Goal: Use online tool/utility: Utilize a website feature to perform a specific function

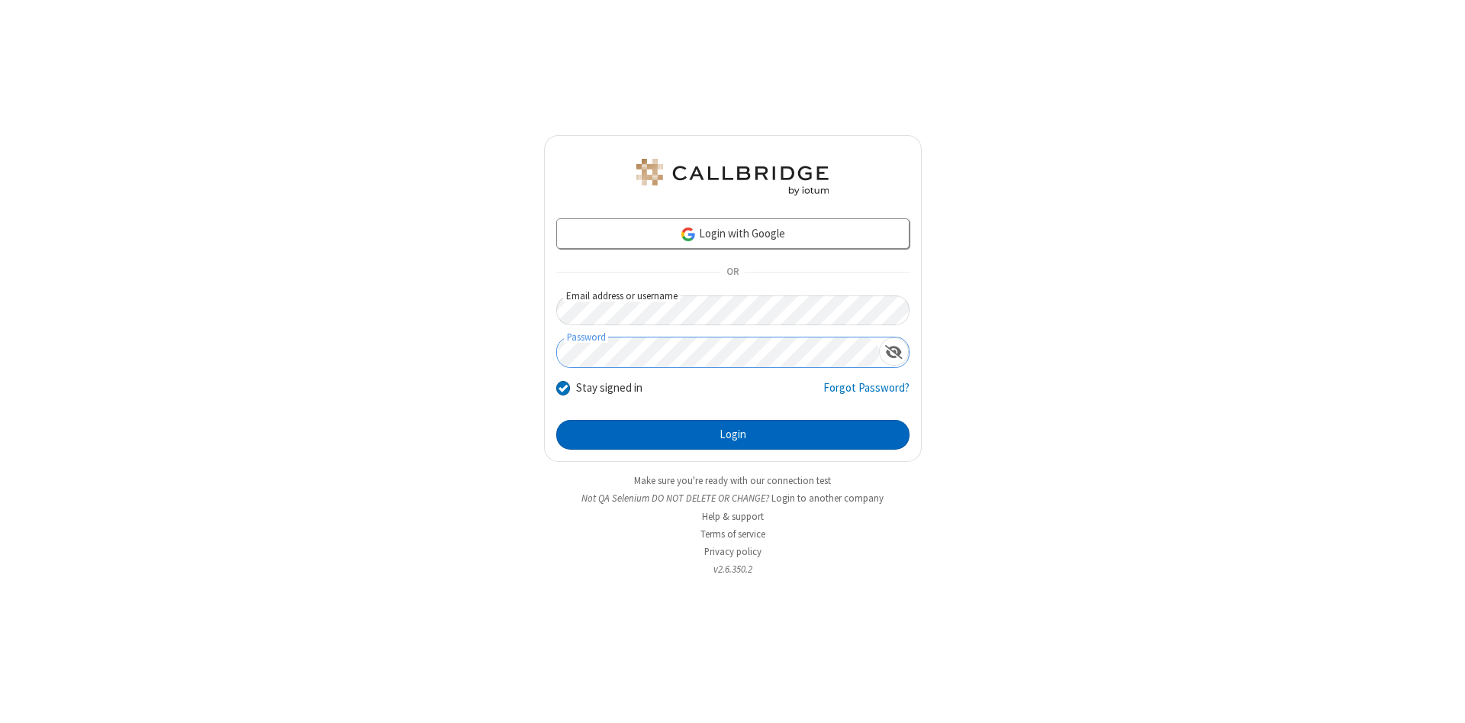
click at [733, 435] on button "Login" at bounding box center [732, 435] width 353 height 31
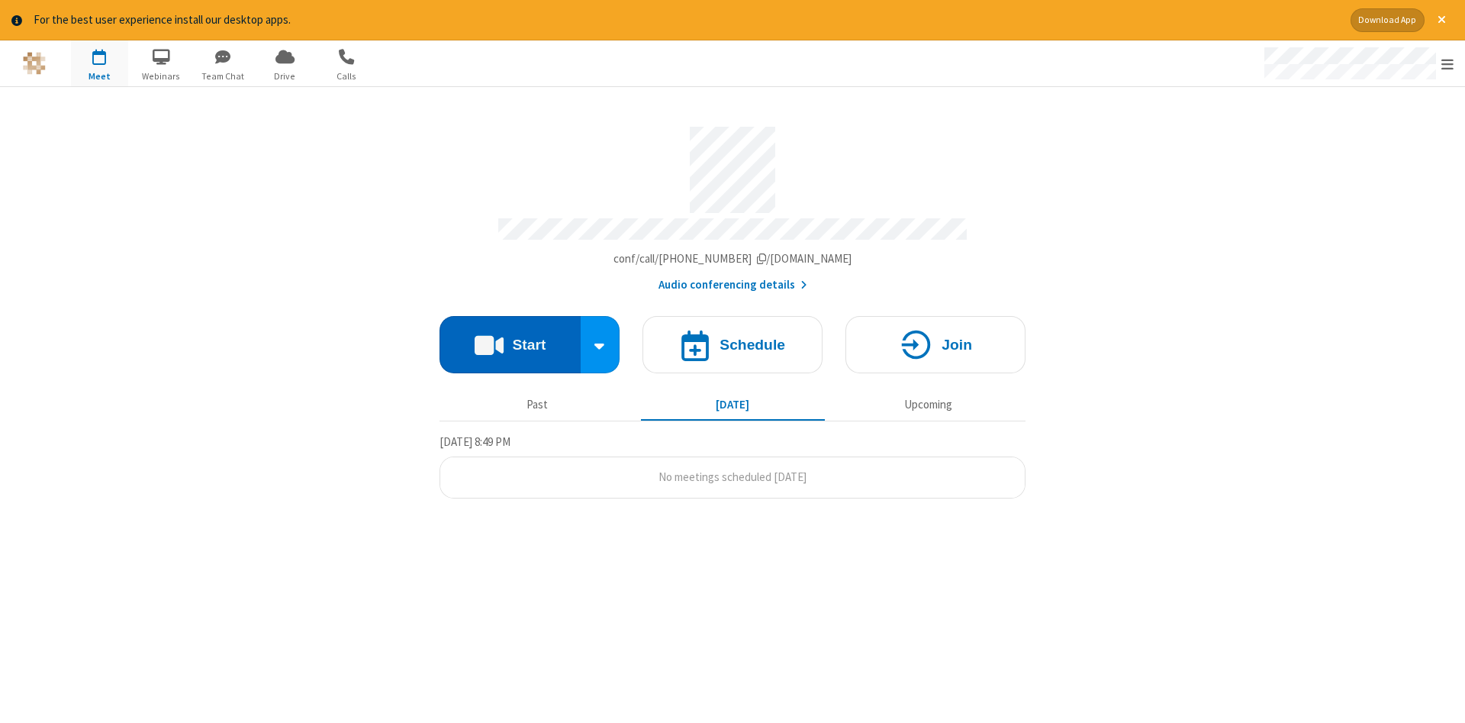
click at [510, 339] on button "Start" at bounding box center [510, 344] width 141 height 57
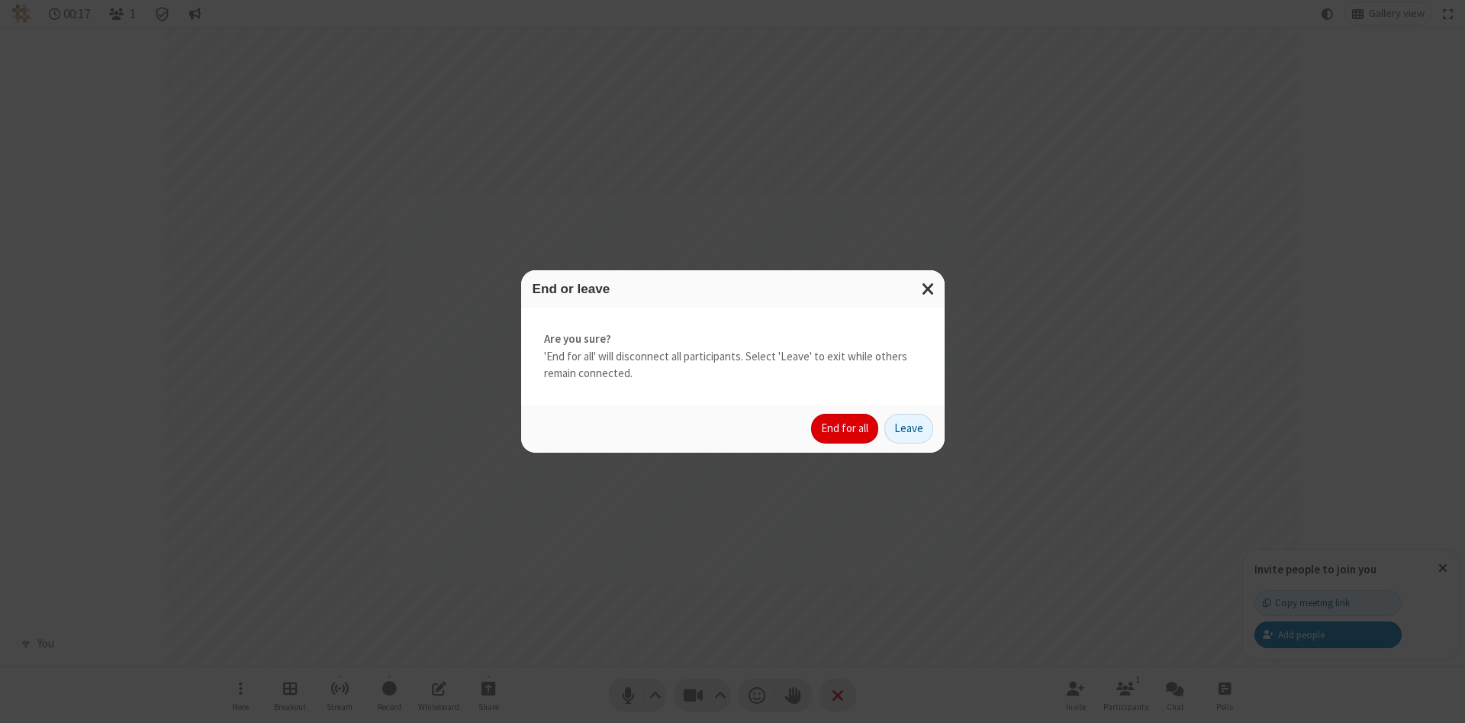
click at [846, 428] on button "End for all" at bounding box center [844, 429] width 67 height 31
